Goal: Task Accomplishment & Management: Manage account settings

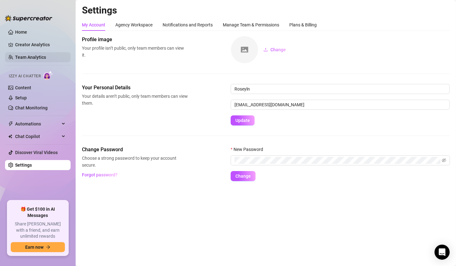
click at [46, 59] on link "Team Analytics" at bounding box center [30, 57] width 31 height 5
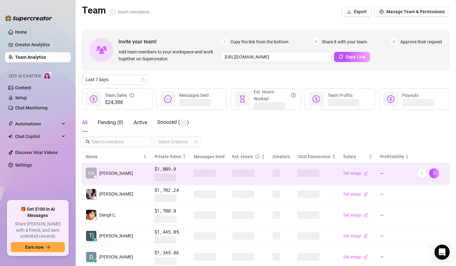
click at [228, 178] on td at bounding box center [248, 173] width 40 height 21
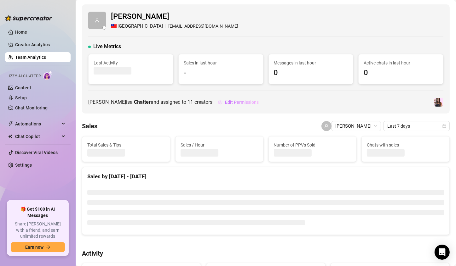
click at [225, 101] on span "Edit Permissions" at bounding box center [242, 102] width 34 height 5
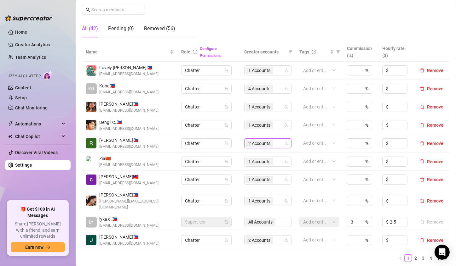
scroll to position [157, 0]
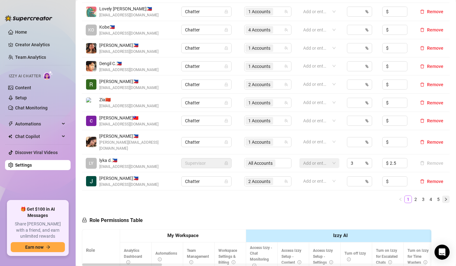
click at [445, 198] on icon "right" at bounding box center [446, 199] width 2 height 3
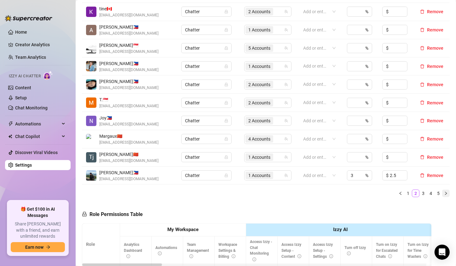
click at [444, 193] on icon "right" at bounding box center [446, 194] width 4 height 4
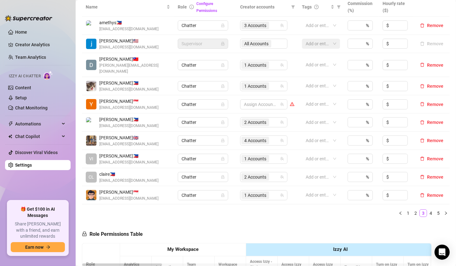
scroll to position [189, 0]
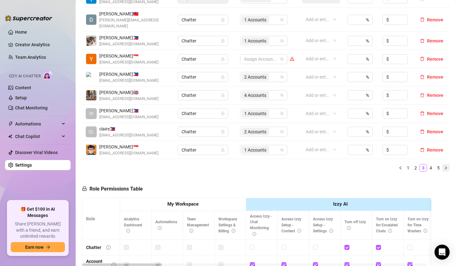
click at [444, 166] on icon "right" at bounding box center [446, 168] width 4 height 4
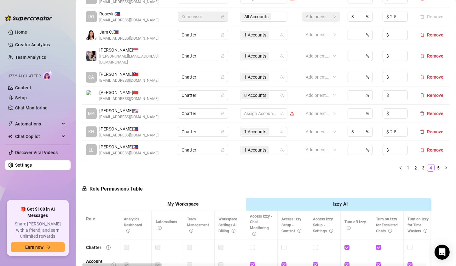
scroll to position [157, 0]
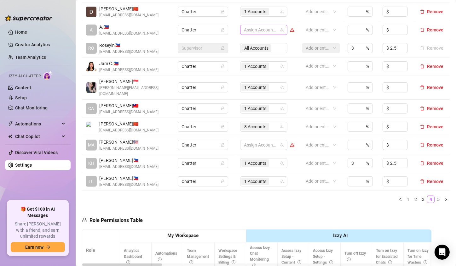
click at [243, 28] on div at bounding box center [260, 30] width 38 height 9
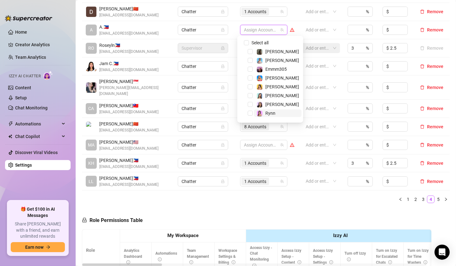
scroll to position [25, 0]
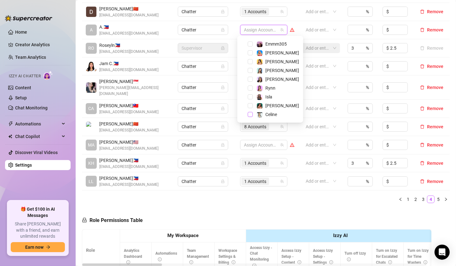
click at [252, 116] on span "Select tree node" at bounding box center [250, 114] width 5 height 5
click at [231, 196] on ul "1 2 3 4 5" at bounding box center [265, 200] width 367 height 8
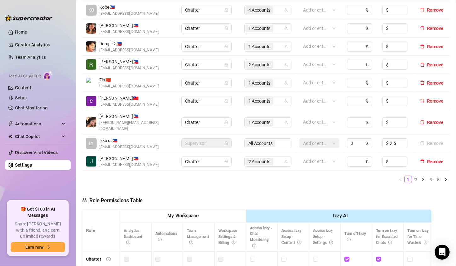
scroll to position [189, 0]
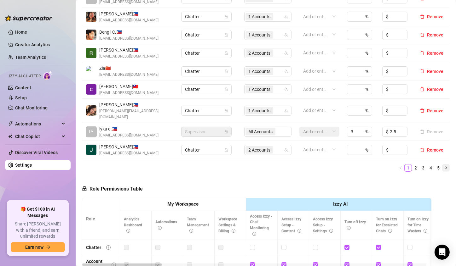
click at [444, 166] on icon "right" at bounding box center [446, 168] width 4 height 4
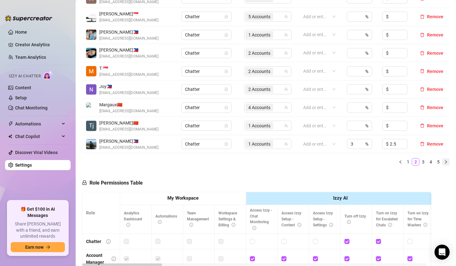
click at [444, 163] on icon "right" at bounding box center [446, 162] width 4 height 4
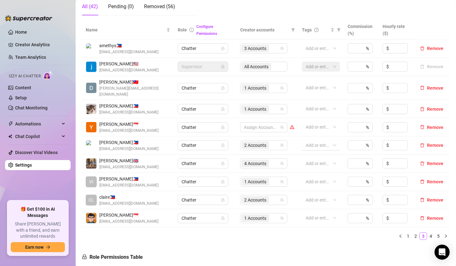
scroll to position [157, 0]
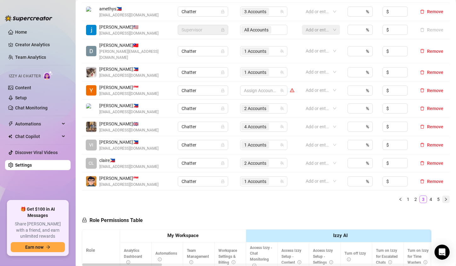
click at [445, 198] on icon "right" at bounding box center [446, 199] width 2 height 3
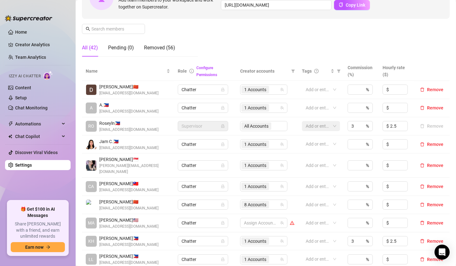
scroll to position [63, 0]
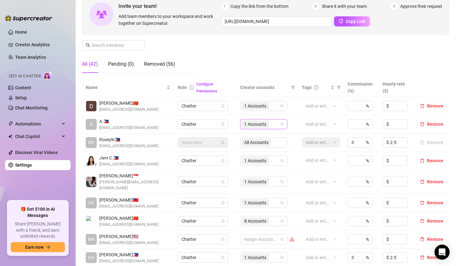
click at [244, 125] on span "1 Accounts" at bounding box center [255, 124] width 22 height 7
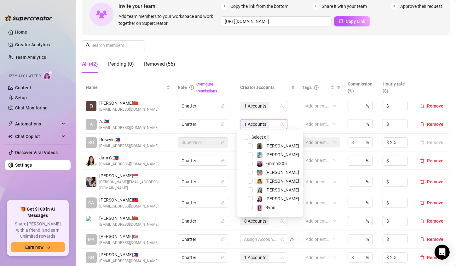
scroll to position [25, 0]
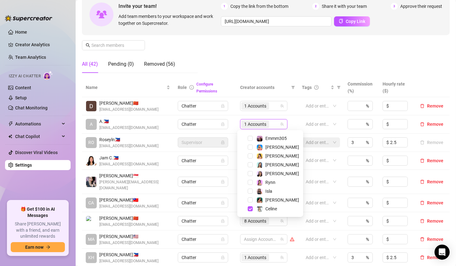
click at [285, 55] on div "Manage Team Members Manage your team members, their commission and hourly rate,…" at bounding box center [265, 25] width 367 height 105
